Goal: Task Accomplishment & Management: Manage account settings

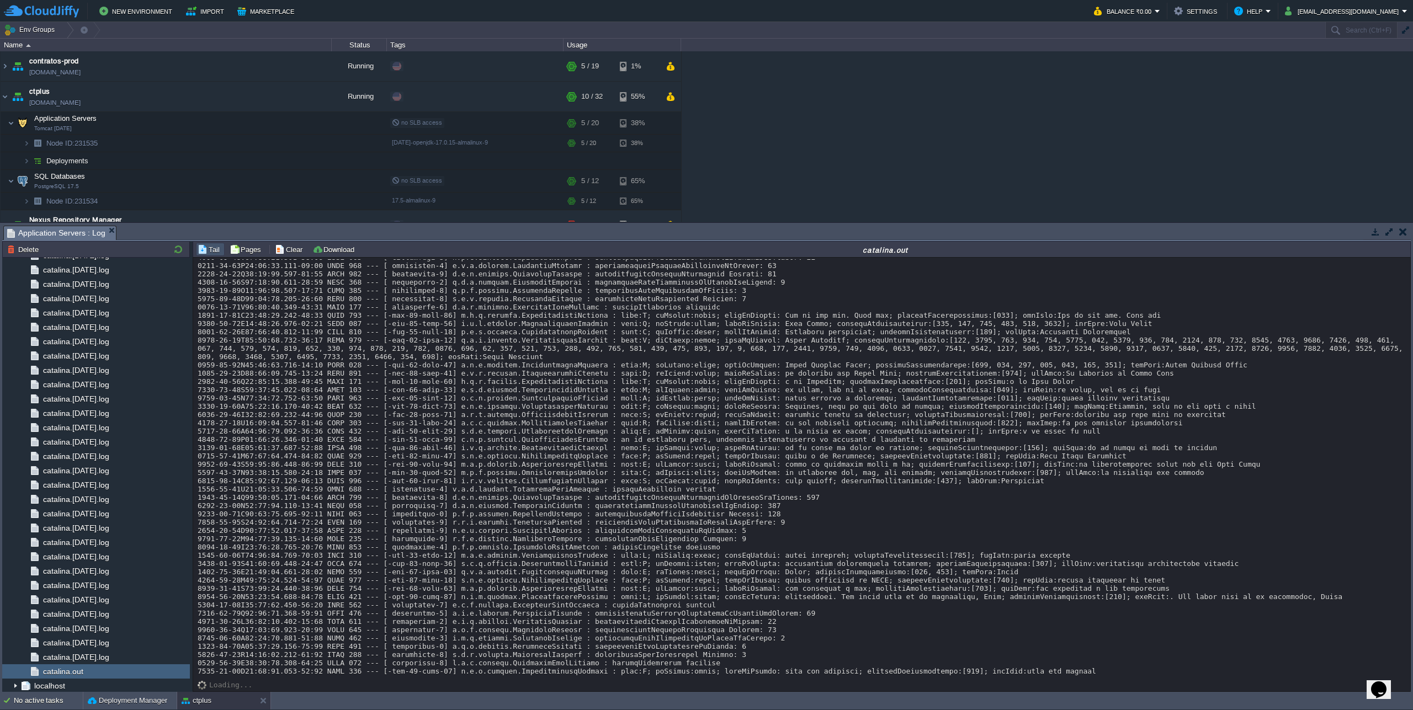
scroll to position [10026, 0]
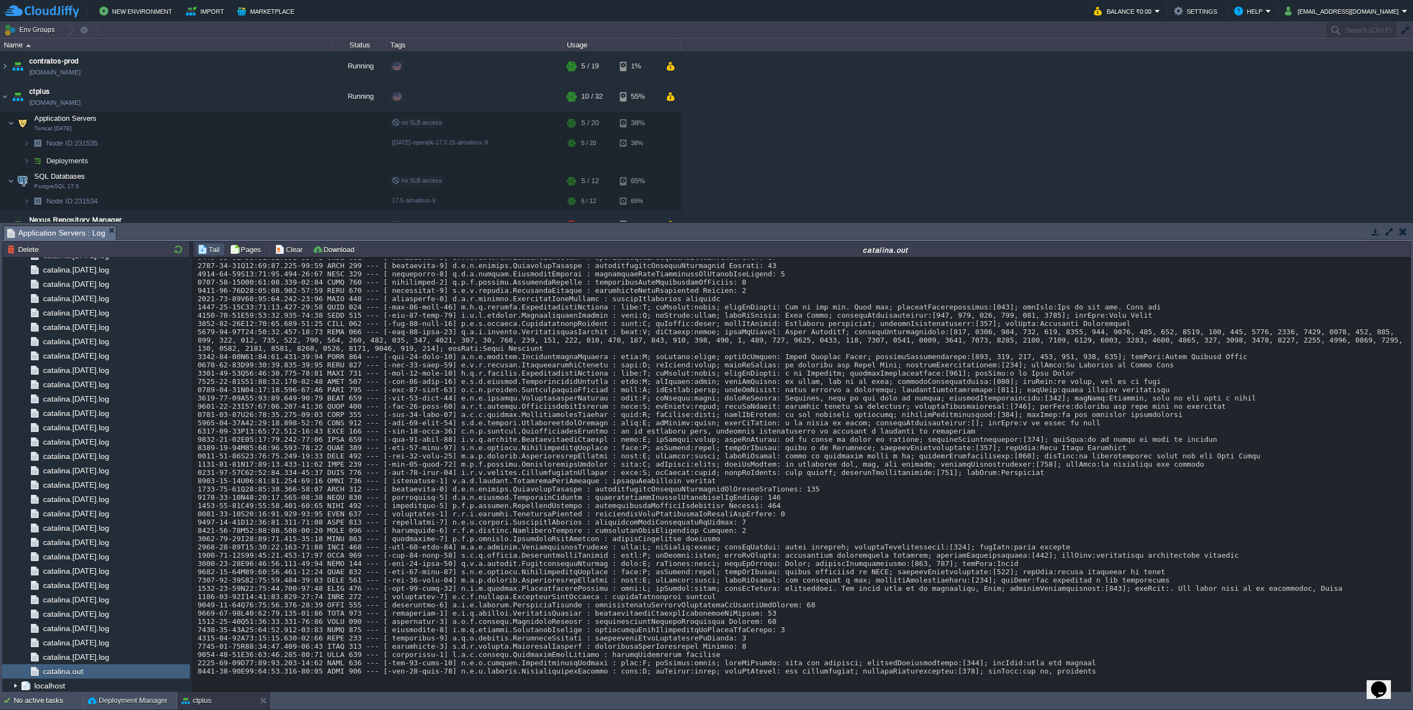
click at [233, 125] on button "button" at bounding box center [232, 123] width 10 height 10
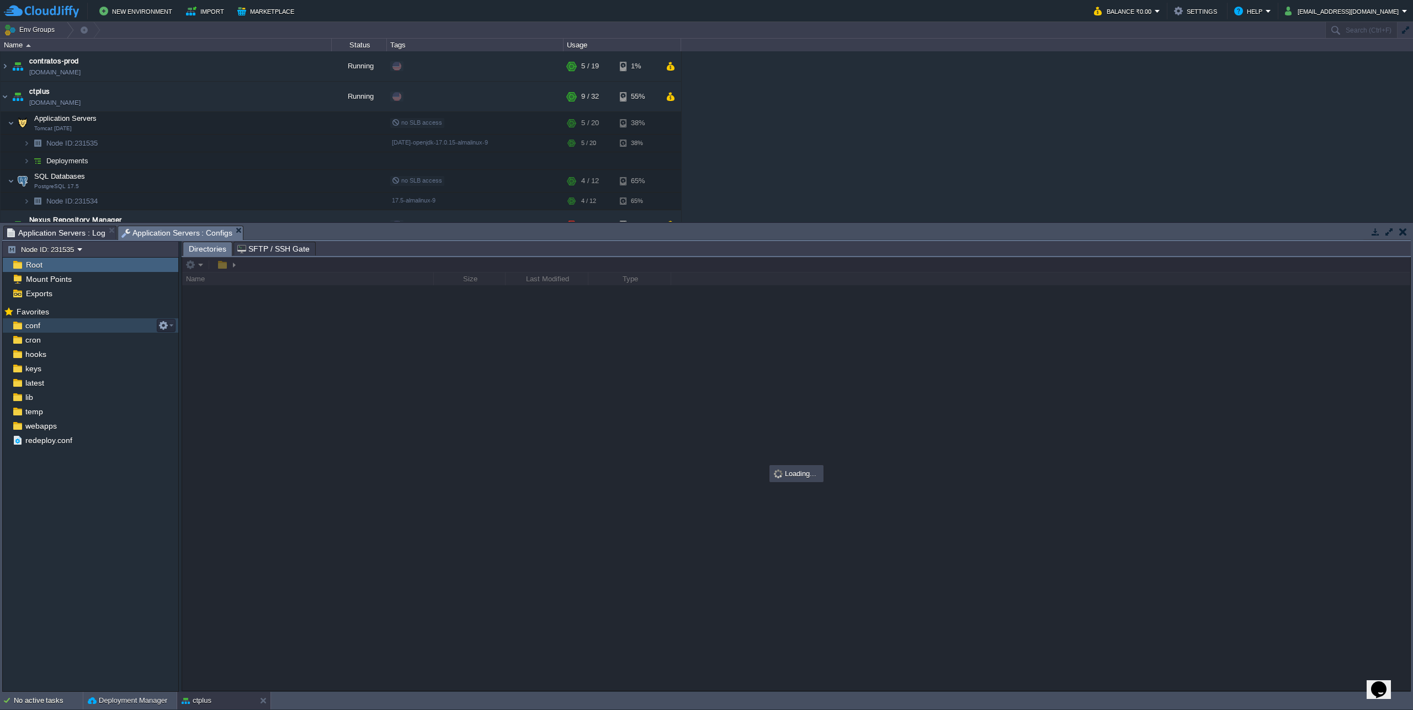
click at [23, 323] on img at bounding box center [18, 325] width 12 height 14
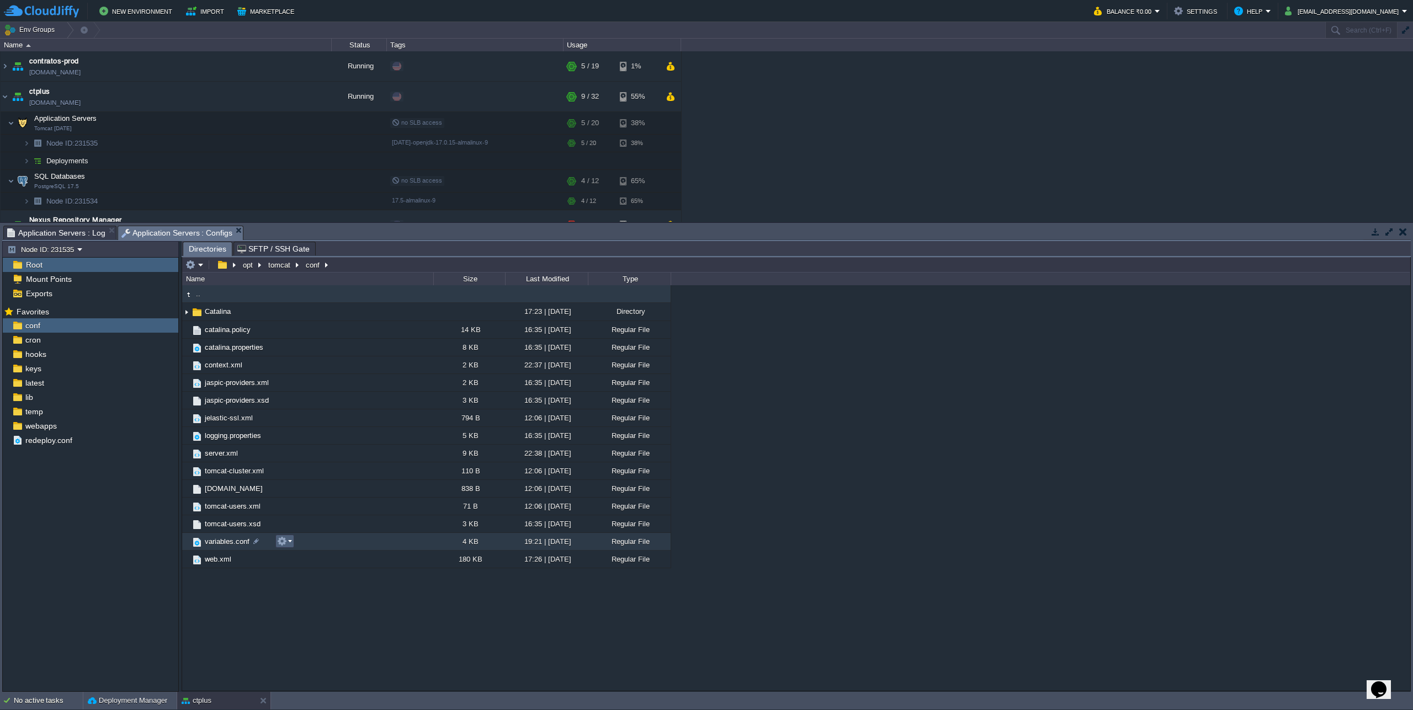
click at [279, 545] on button "button" at bounding box center [282, 541] width 10 height 10
click at [310, 560] on link "Open" at bounding box center [317, 558] width 79 height 12
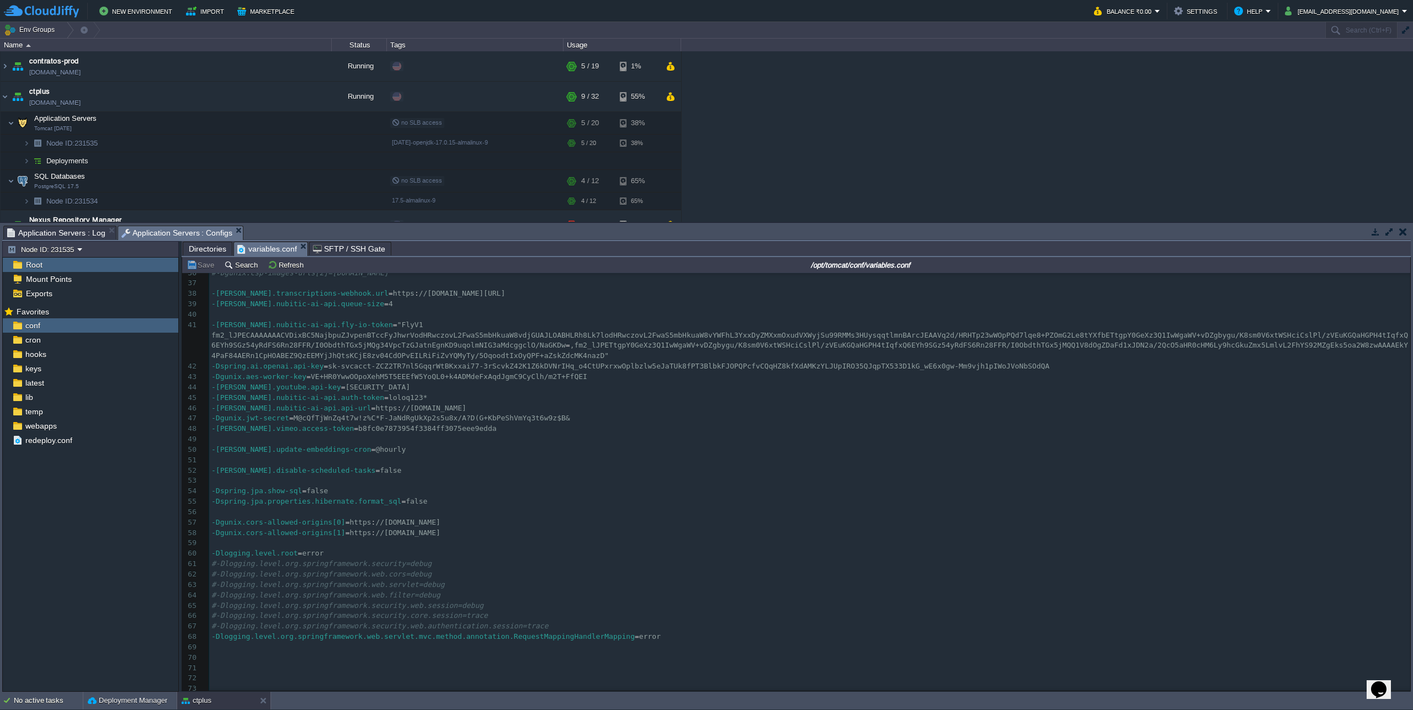
scroll to position [373, 0]
click at [633, 387] on pre "-[PERSON_NAME].youtube.api-key = [ENCRYPTION_KEY]" at bounding box center [809, 386] width 1201 height 10
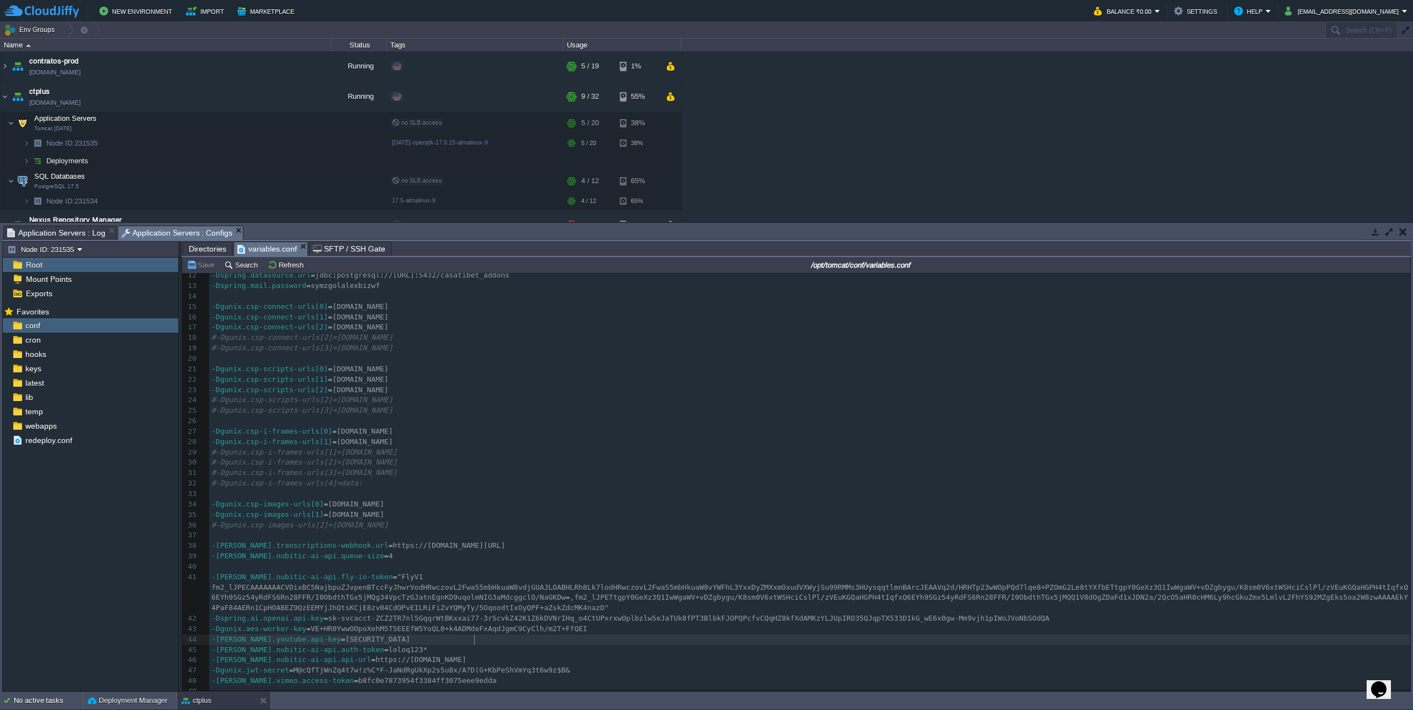
scroll to position [0, 0]
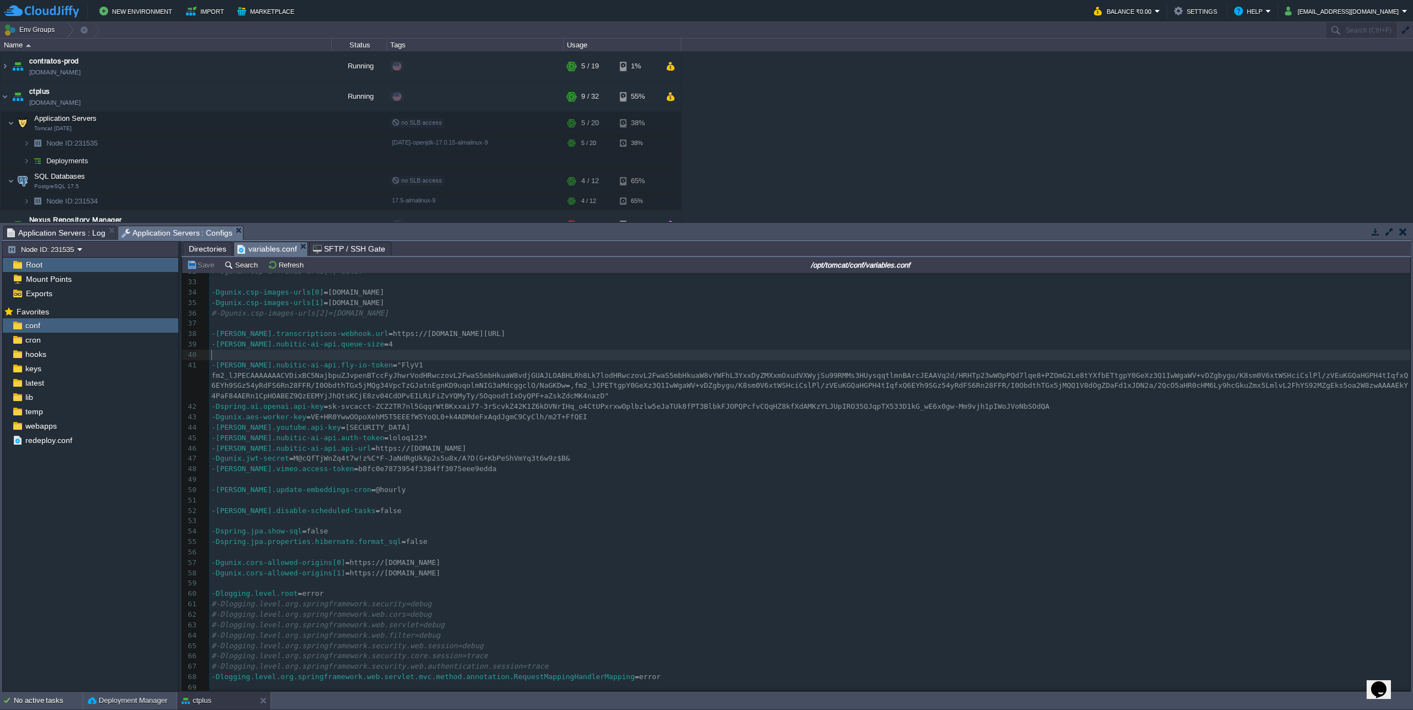
click at [490, 351] on pre "​" at bounding box center [809, 355] width 1201 height 10
click at [630, 443] on pre "-[PERSON_NAME].nubitic-ai-api.auth-token = loloq123*" at bounding box center [809, 438] width 1201 height 10
click at [607, 533] on pre "-Dspring.jpa.show-sql = false" at bounding box center [809, 528] width 1201 height 10
paste textarea "-"
type textarea "-D"
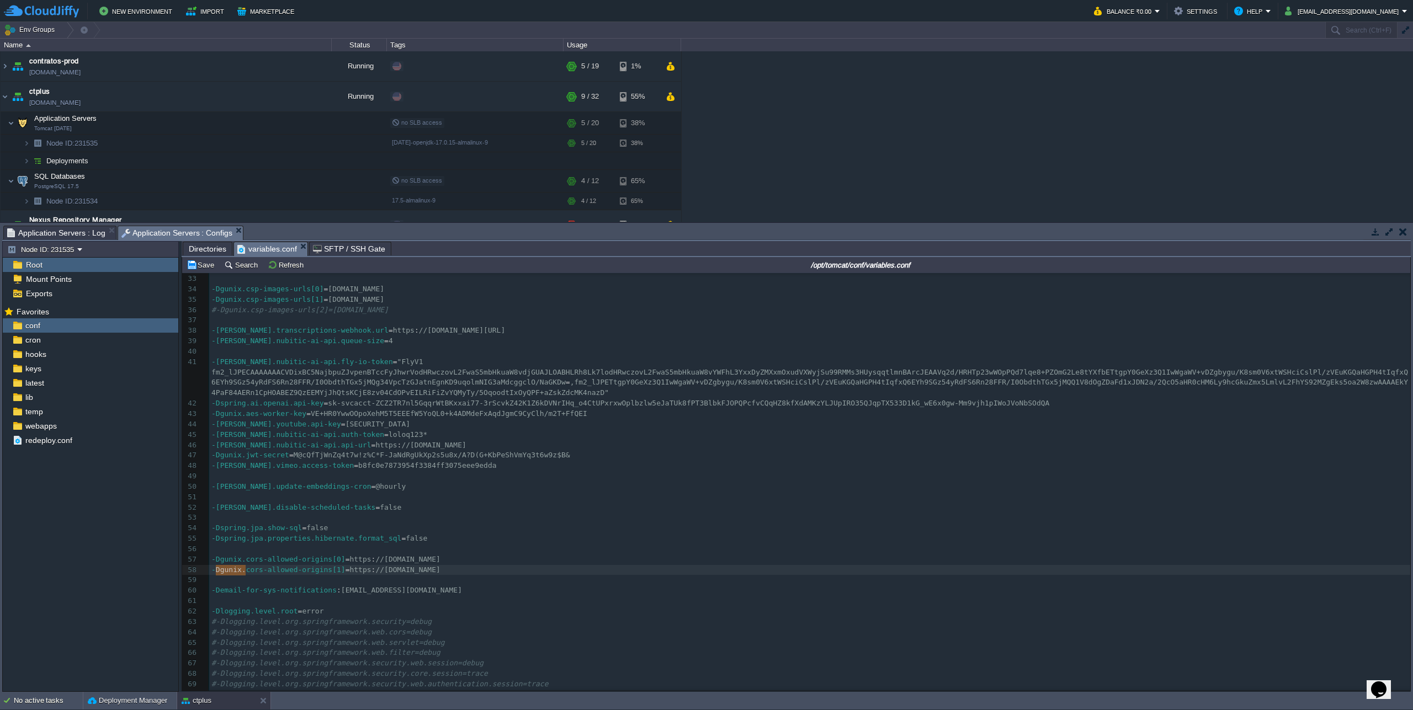
type textarea "gunix."
paste textarea ":"
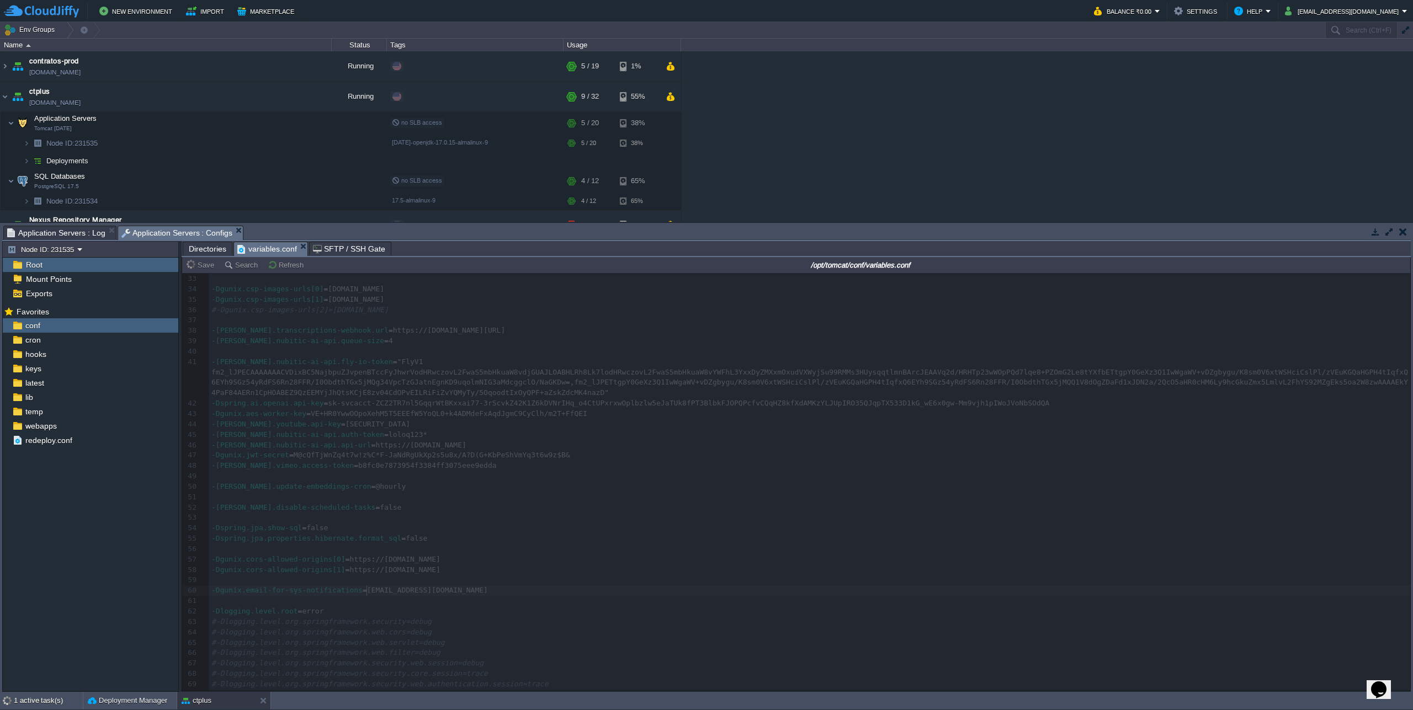
type textarea "="
click at [617, 543] on div at bounding box center [796, 482] width 1228 height 418
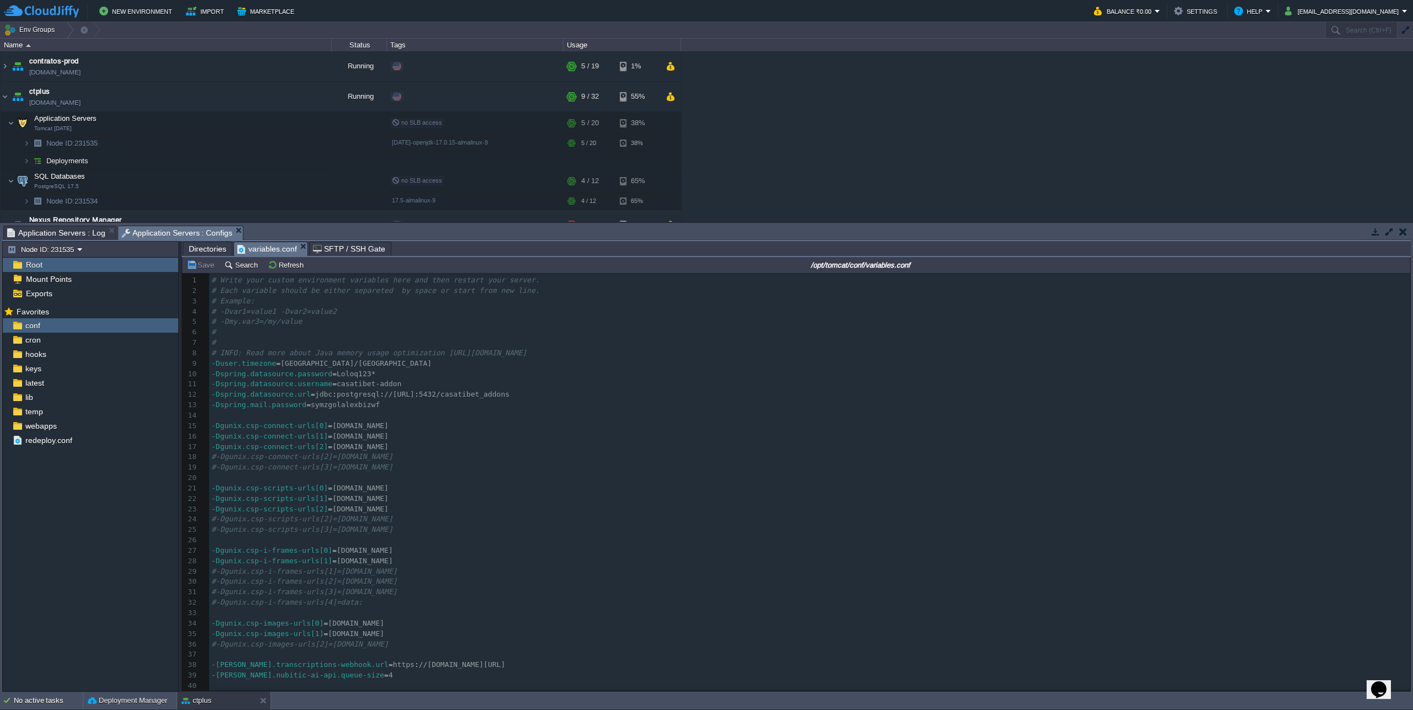
click at [527, 401] on div "x 1 # Write your custom environment variables here and then restart your server…" at bounding box center [809, 717] width 1201 height 884
paste textarea "-"
type textarea "-Dspring.mail."
paste textarea
type textarea "="
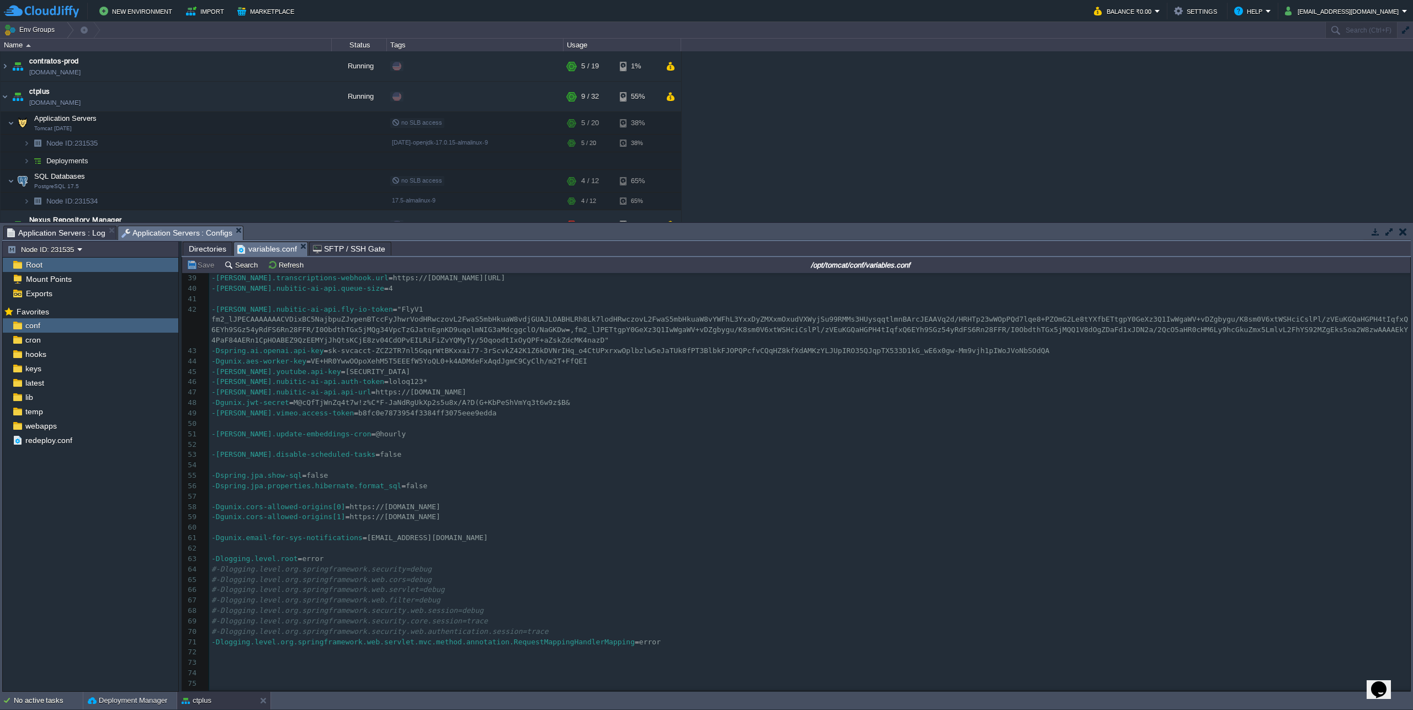
click at [619, 435] on pre "-[PERSON_NAME].update-embeddings-cron = @hourly" at bounding box center [809, 434] width 1201 height 10
click at [495, 543] on pre "-Dgunix.email-for-sys-notifications = [EMAIL_ADDRESS][DOMAIN_NAME]" at bounding box center [809, 538] width 1201 height 10
type textarea "-Dgunix.email-for-sys-notifications=[EMAIL_ADDRESS][DOMAIN_NAME]"
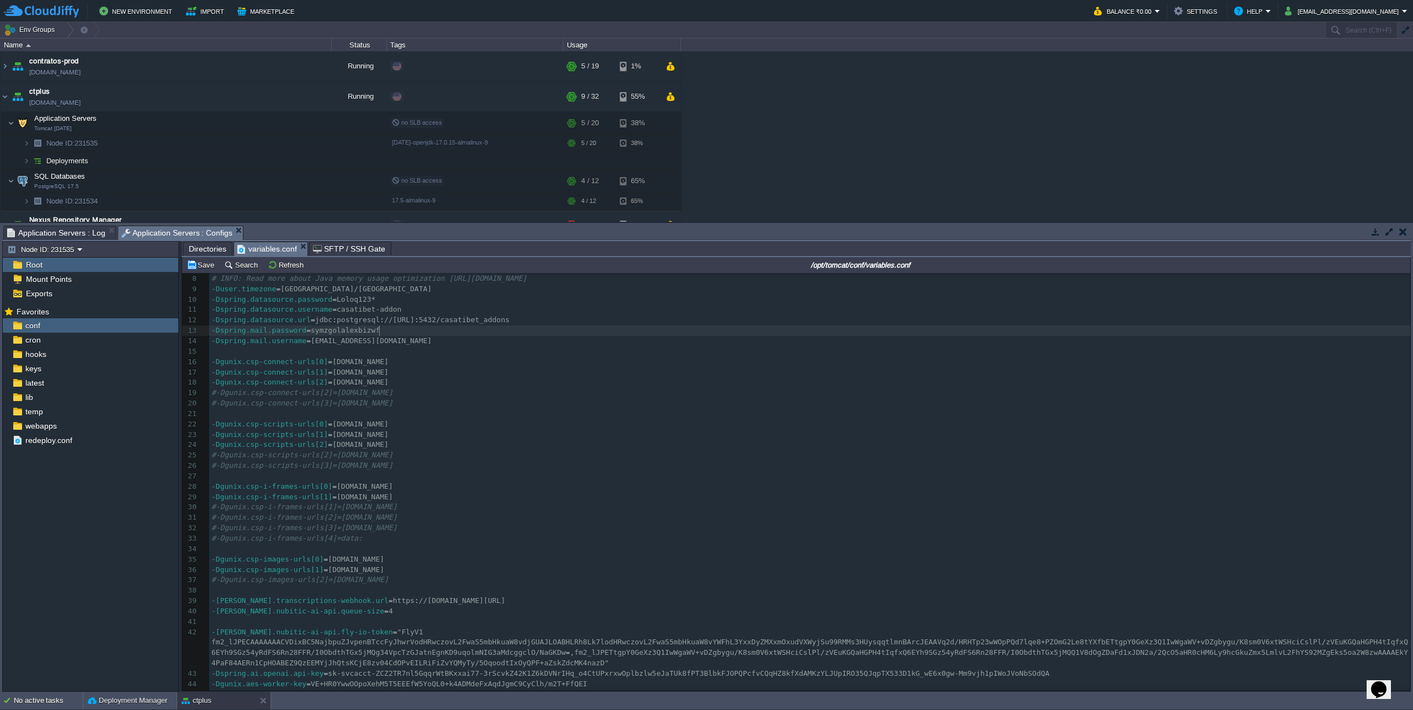
click at [464, 334] on pre "-Dspring.mail.password = symzgolalexbizwf" at bounding box center [809, 331] width 1201 height 10
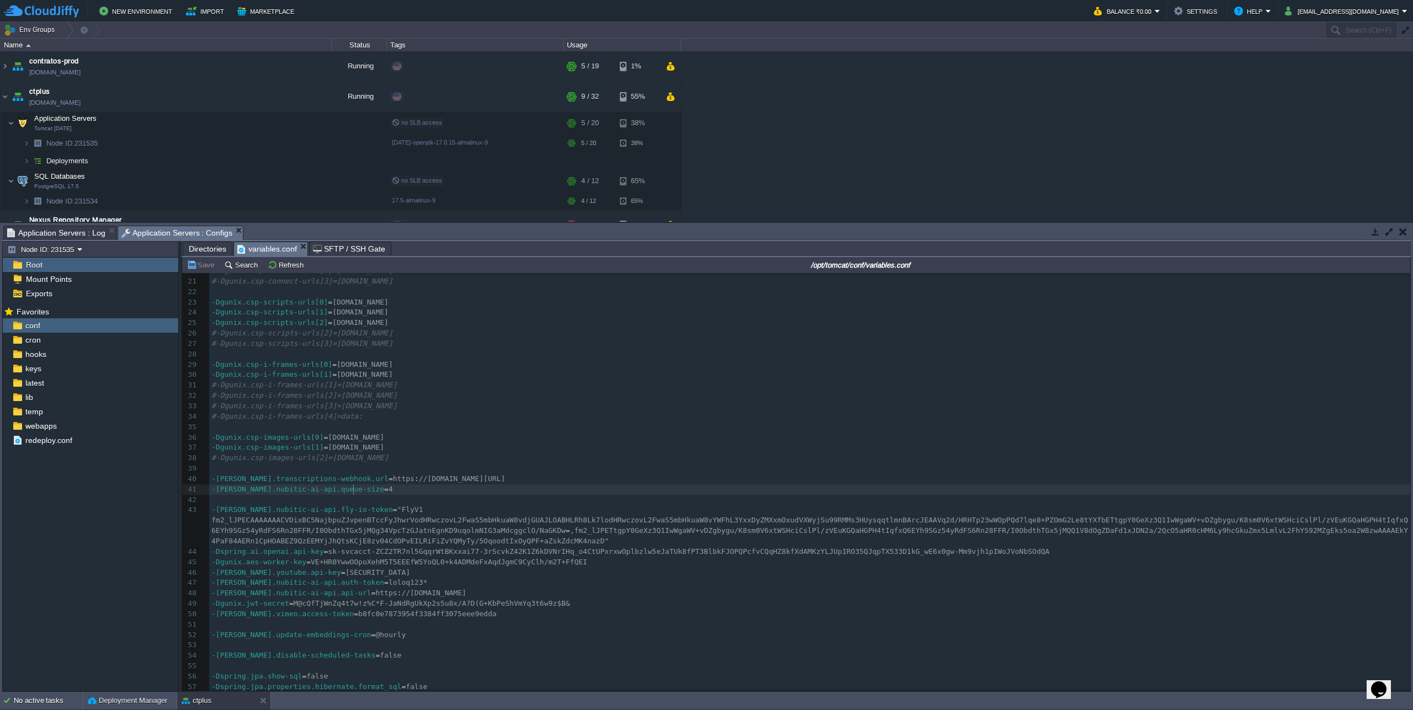
click at [758, 490] on pre "-[PERSON_NAME].nubitic-ai-api.queue-size = 4" at bounding box center [809, 490] width 1201 height 10
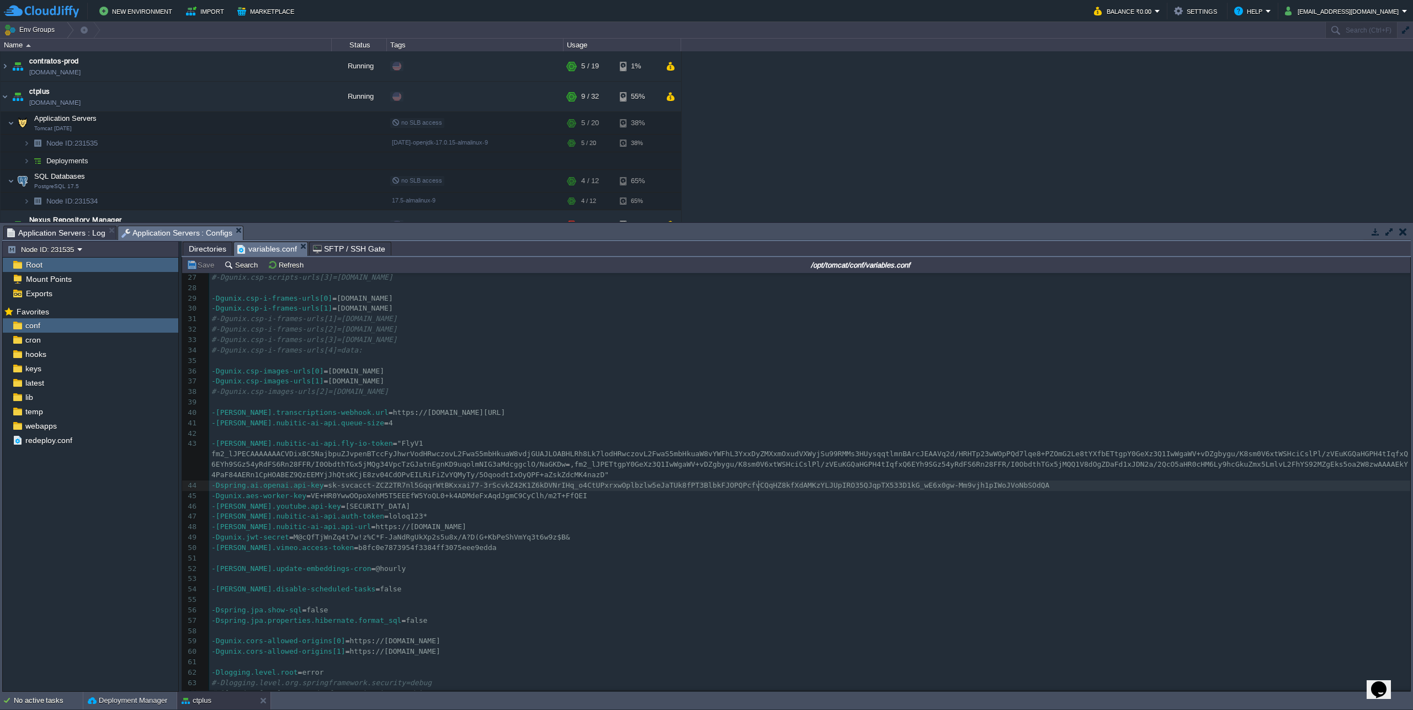
click at [758, 490] on div "x ​ 1 # Write your custom environment variables here and then restart your serv…" at bounding box center [809, 397] width 1201 height 790
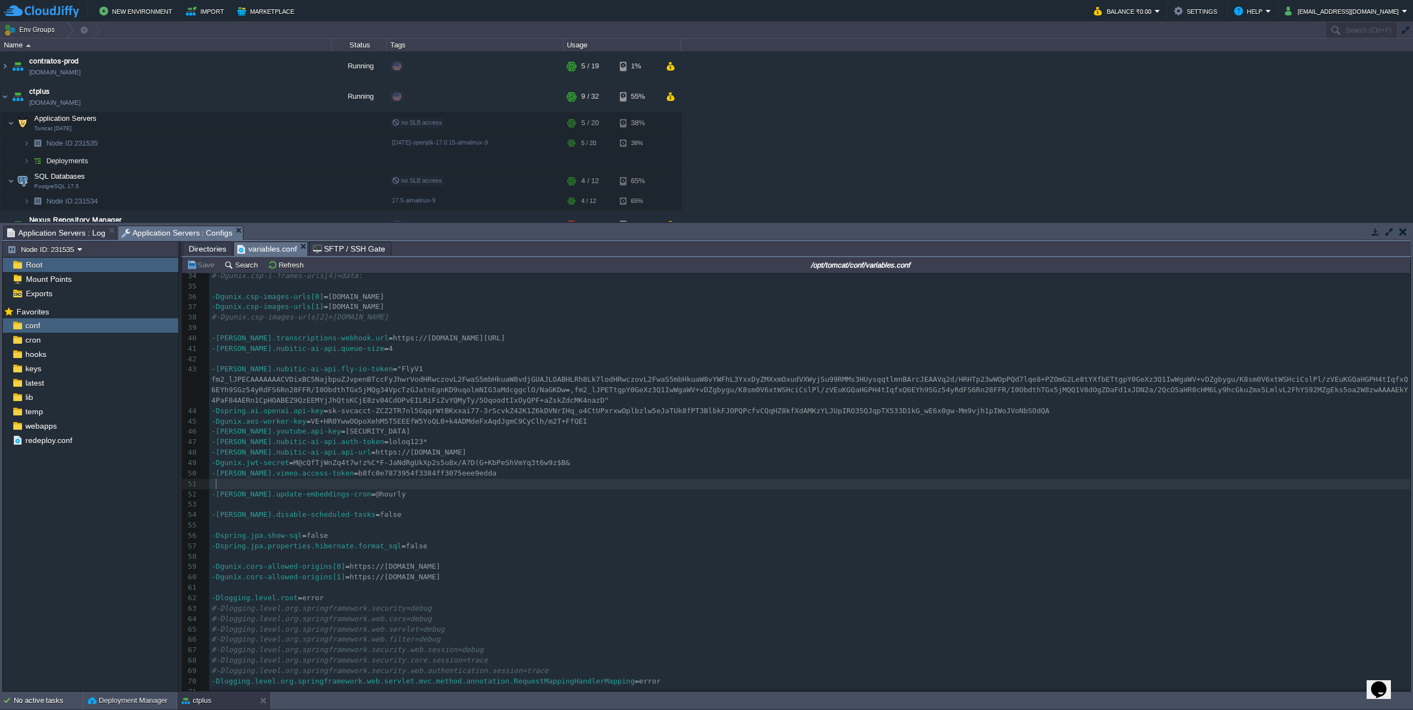
click at [758, 490] on pre at bounding box center [809, 484] width 1201 height 10
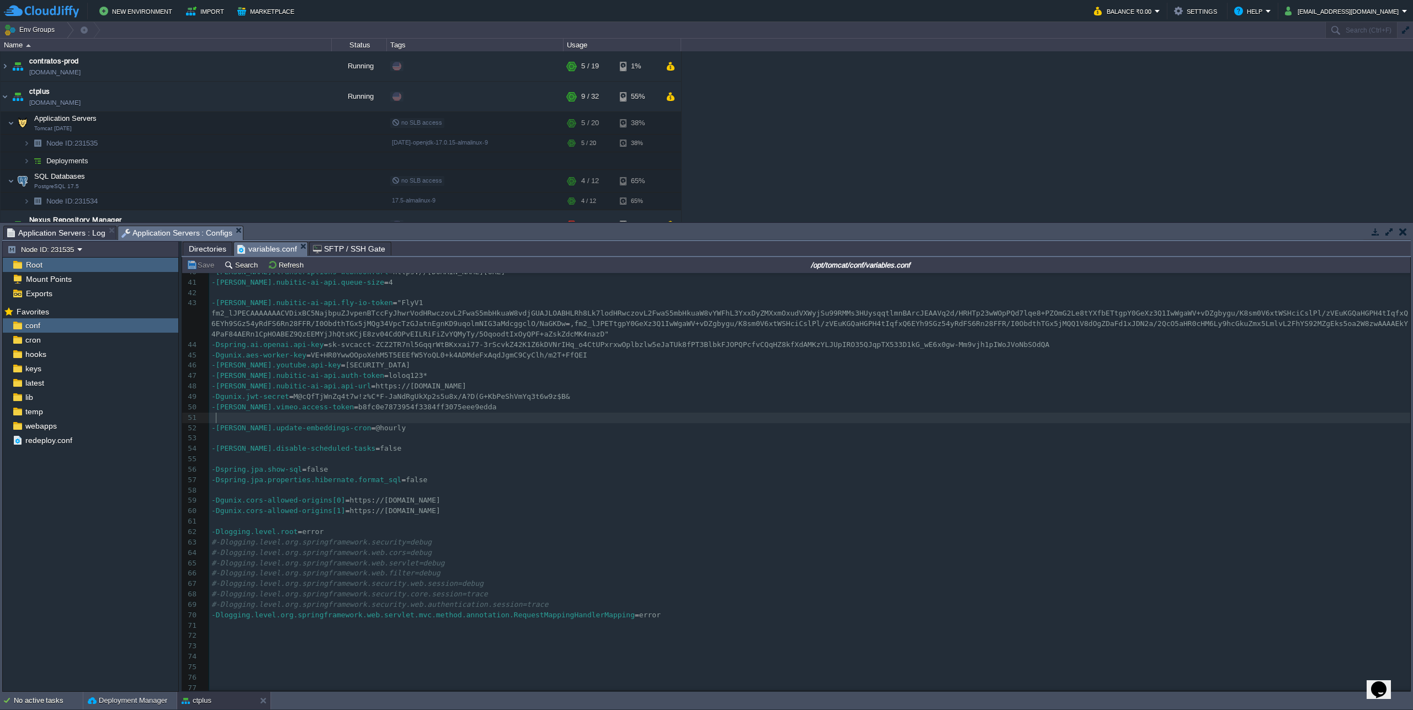
click at [756, 542] on pre "#-Dlogging.level.org.springframework.security=debug" at bounding box center [809, 543] width 1201 height 10
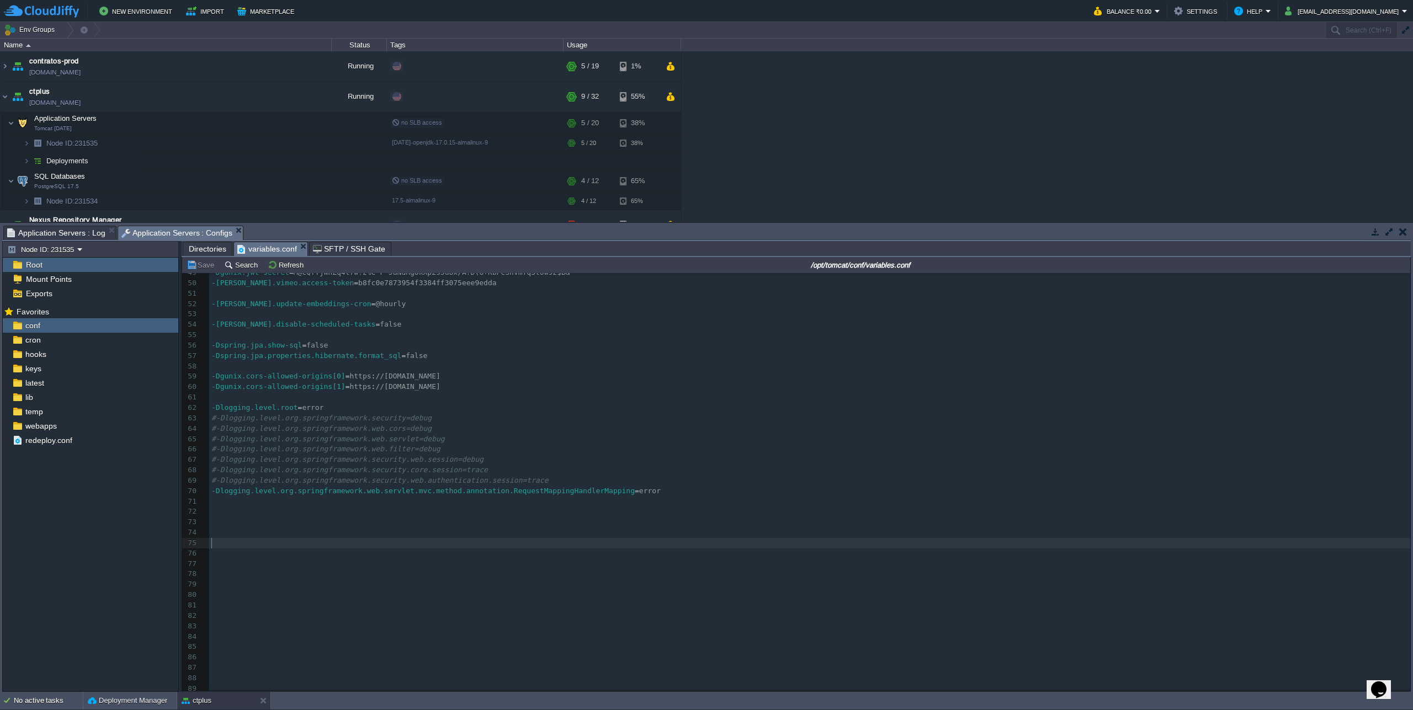
click at [756, 541] on pre "​" at bounding box center [809, 543] width 1201 height 10
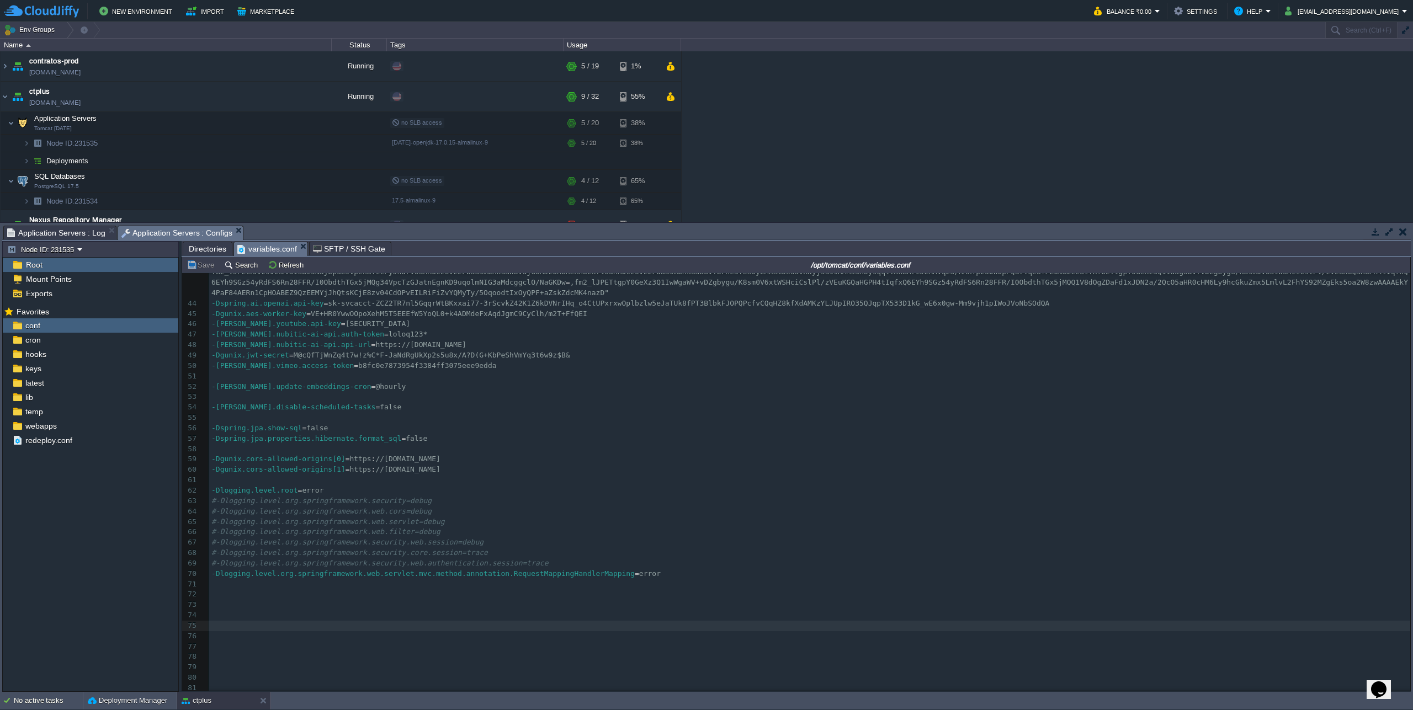
click at [682, 411] on pre "-[PERSON_NAME].disable-scheduled-tasks = false" at bounding box center [809, 407] width 1201 height 10
click at [576, 616] on pre "​" at bounding box center [809, 615] width 1201 height 10
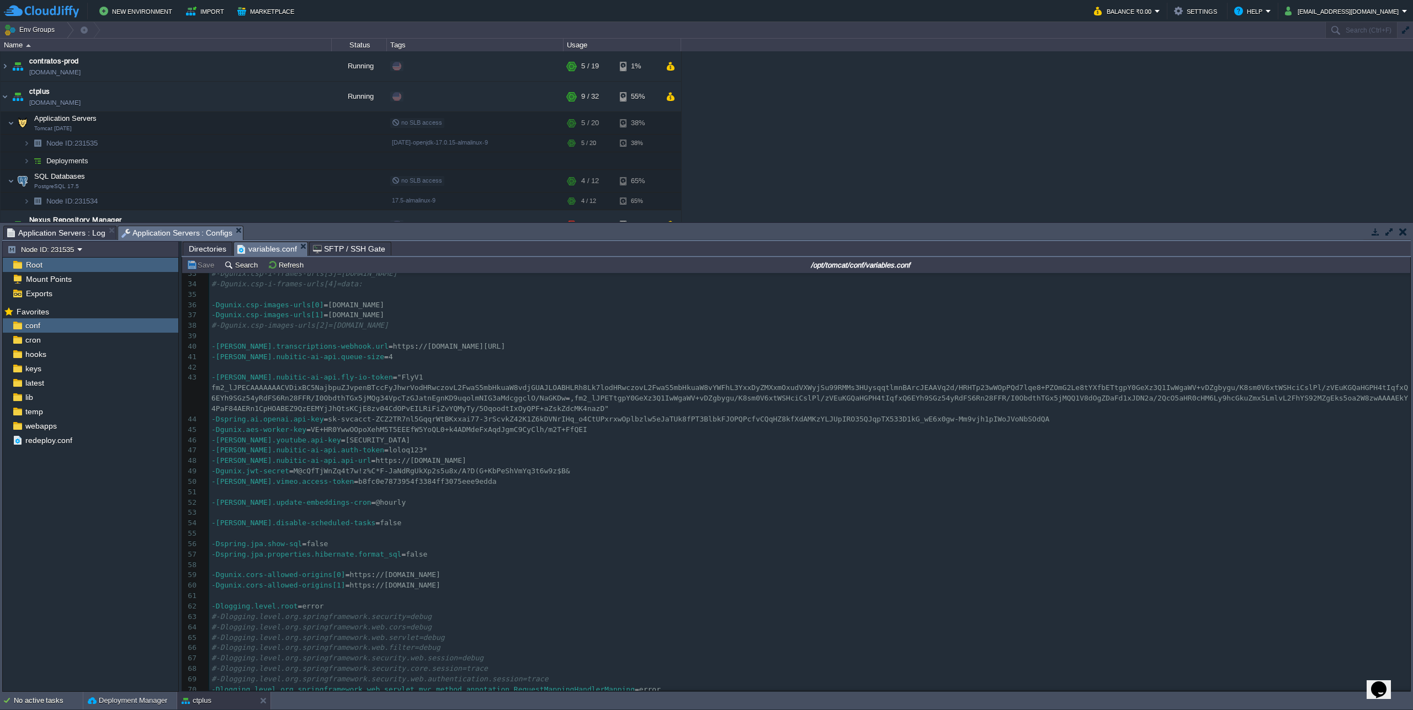
scroll to position [339, 0]
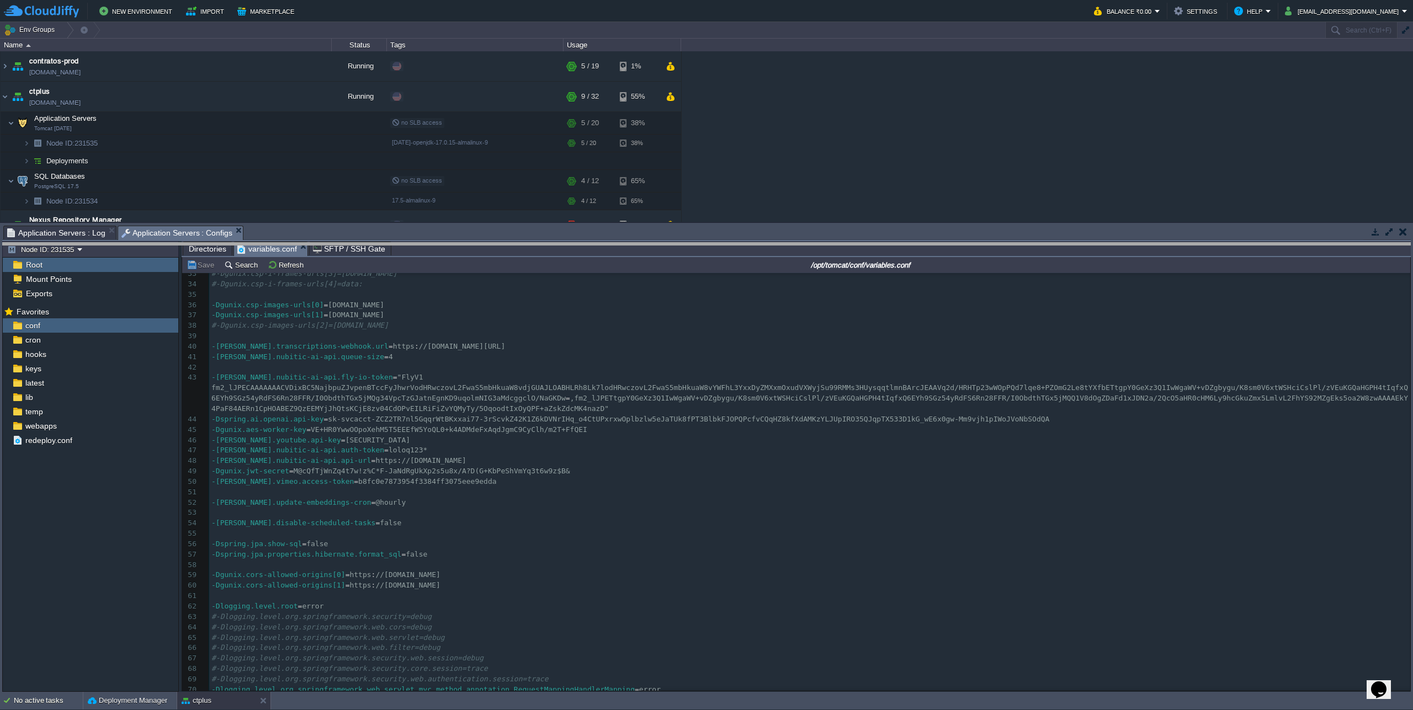
drag, startPoint x: 467, startPoint y: 236, endPoint x: 467, endPoint y: 253, distance: 17.1
